Goal: Task Accomplishment & Management: Manage account settings

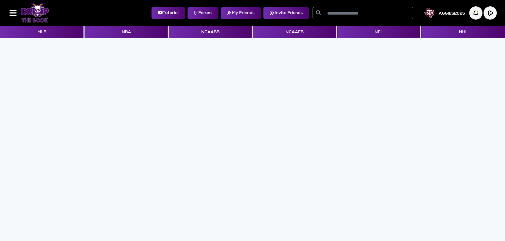
click at [27, 7] on img at bounding box center [35, 12] width 28 height 19
click at [370, 35] on button "NFL" at bounding box center [378, 32] width 83 height 12
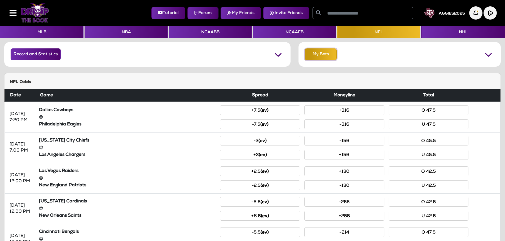
click at [313, 56] on button "My Bets" at bounding box center [321, 54] width 32 height 12
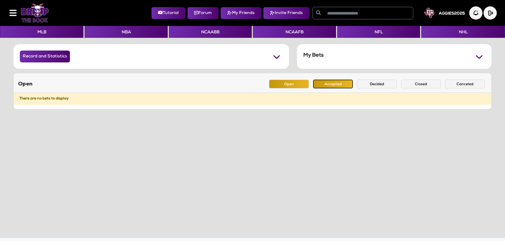
click at [337, 83] on button "Accepted" at bounding box center [333, 84] width 40 height 9
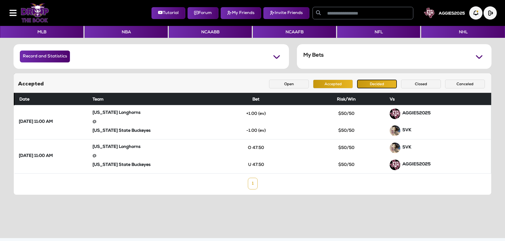
click at [364, 84] on button "Decided" at bounding box center [377, 84] width 40 height 9
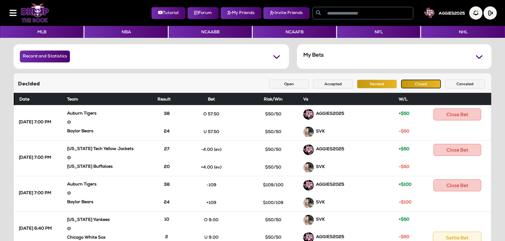
click at [412, 84] on button "Closed" at bounding box center [421, 84] width 40 height 9
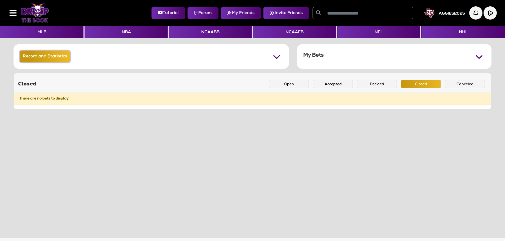
click at [60, 56] on button "Record and Statistics" at bounding box center [45, 57] width 50 height 12
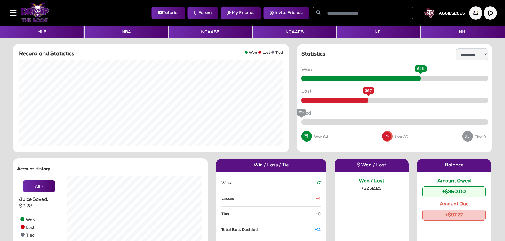
click at [240, 11] on button "My Friends" at bounding box center [240, 13] width 41 height 12
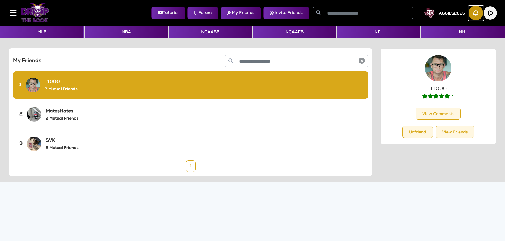
click at [478, 16] on img "button" at bounding box center [475, 13] width 15 height 15
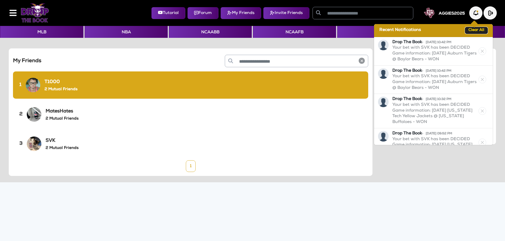
click at [475, 29] on button "Clear All" at bounding box center [476, 30] width 22 height 6
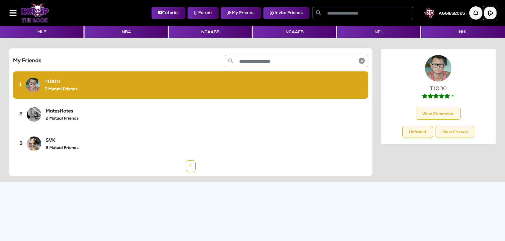
click at [490, 15] on img "button" at bounding box center [489, 12] width 13 height 13
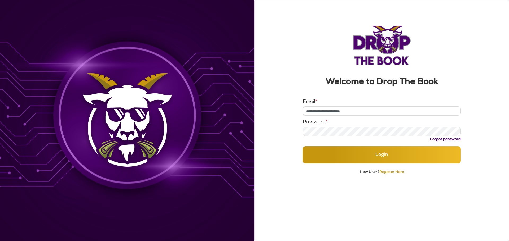
click at [376, 113] on input "**********" at bounding box center [381, 110] width 158 height 9
type input "**********"
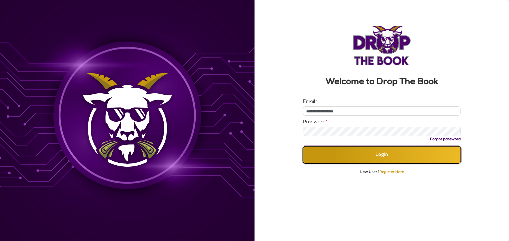
click at [361, 155] on button "Login" at bounding box center [381, 154] width 158 height 17
